Goal: Information Seeking & Learning: Learn about a topic

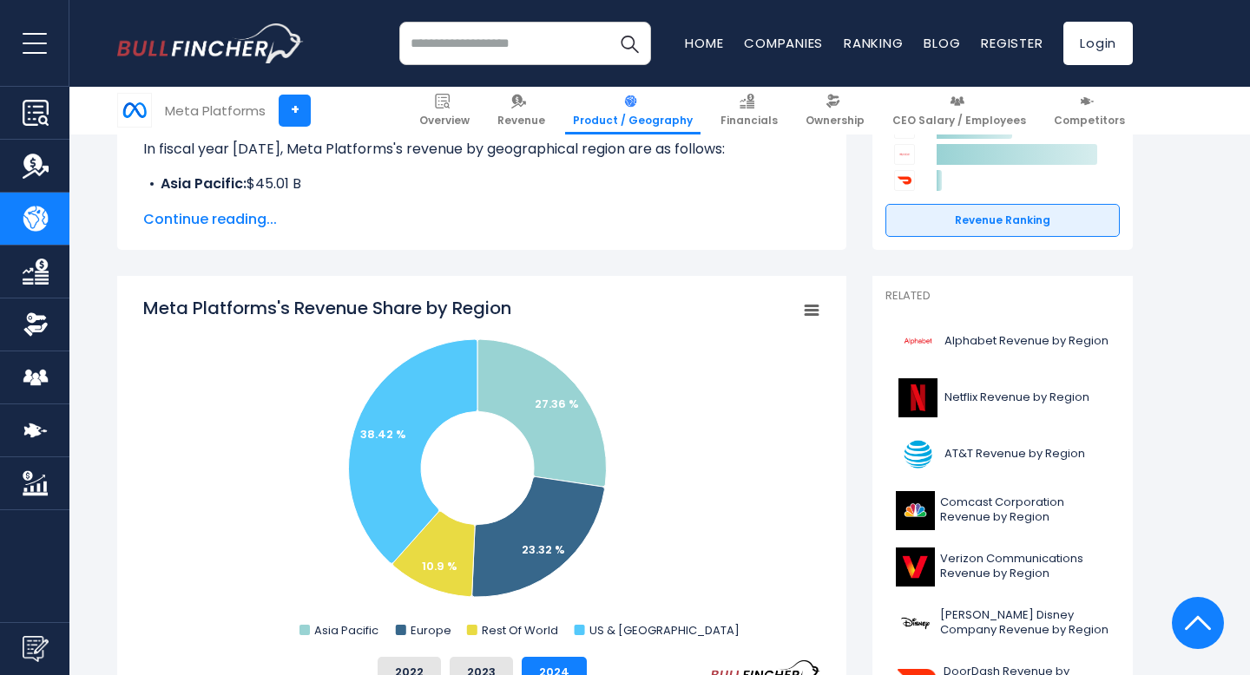
scroll to position [404, 0]
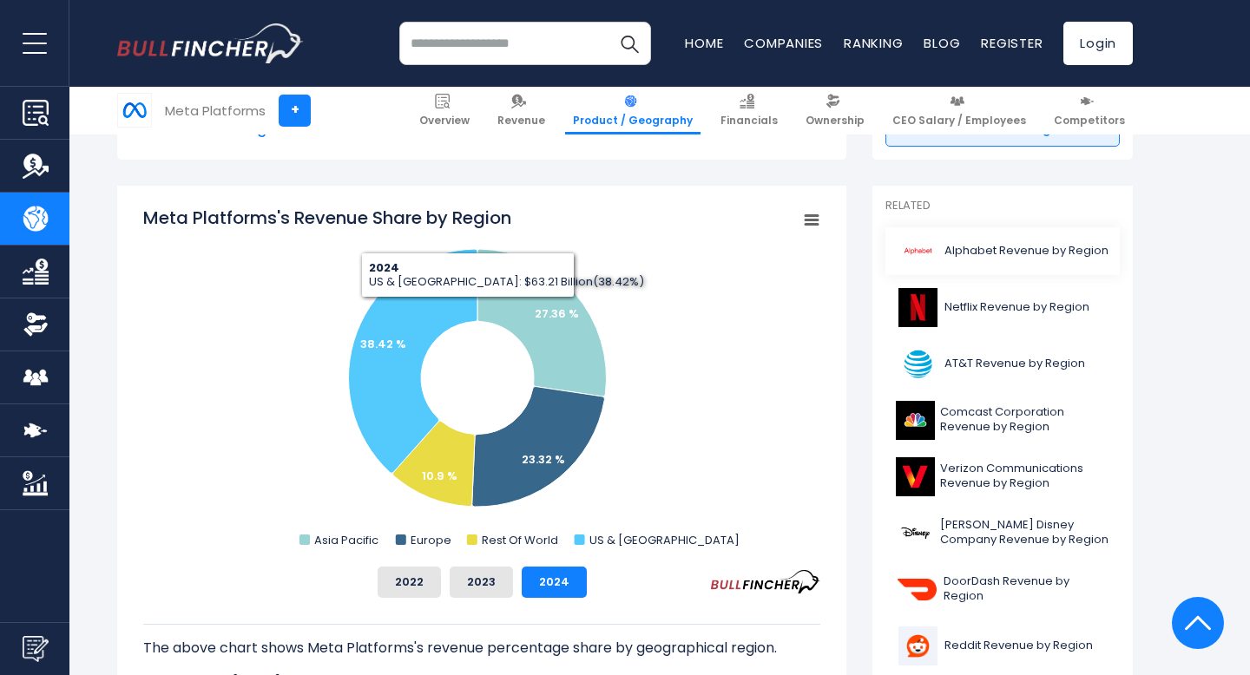
click at [999, 241] on link "Alphabet Revenue by Region" at bounding box center [1002, 251] width 234 height 48
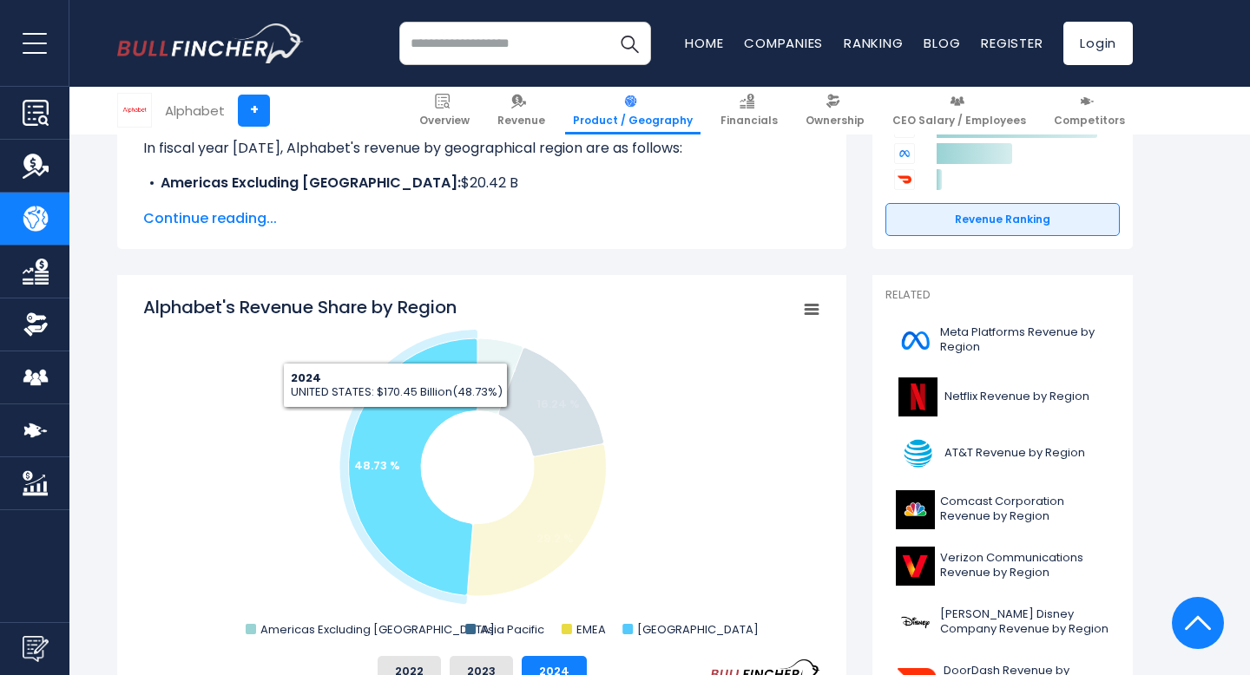
scroll to position [386, 0]
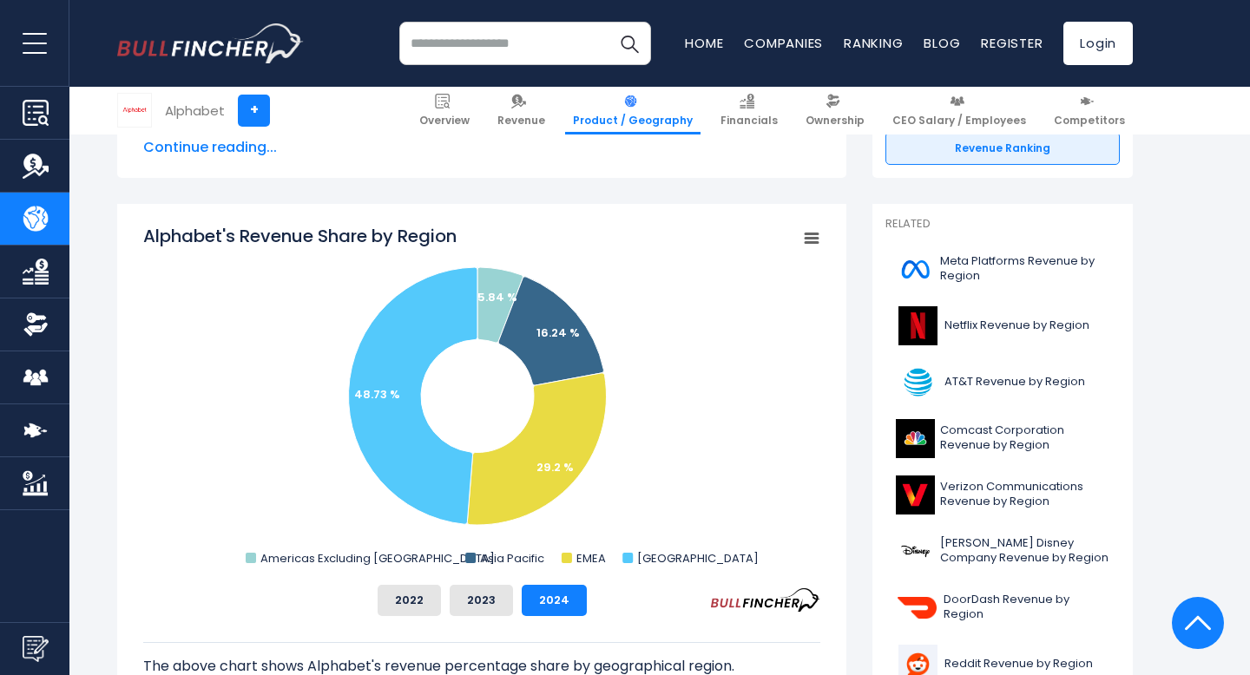
scroll to position [424, 0]
